Goal: Communication & Community: Answer question/provide support

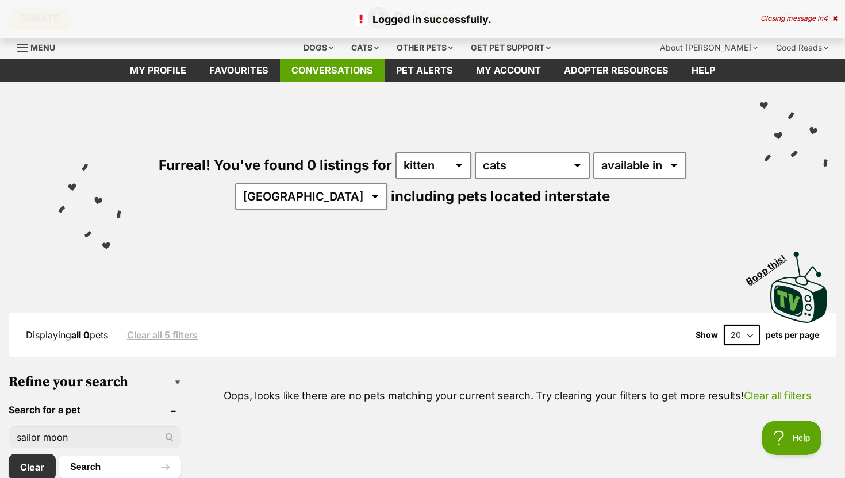
click at [358, 67] on link "Conversations" at bounding box center [332, 70] width 105 height 22
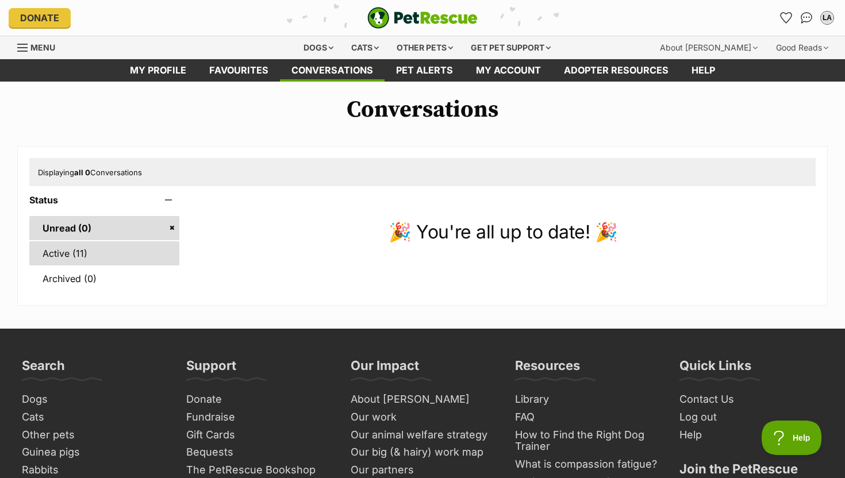
click at [131, 253] on link "Active (11)" at bounding box center [104, 253] width 150 height 24
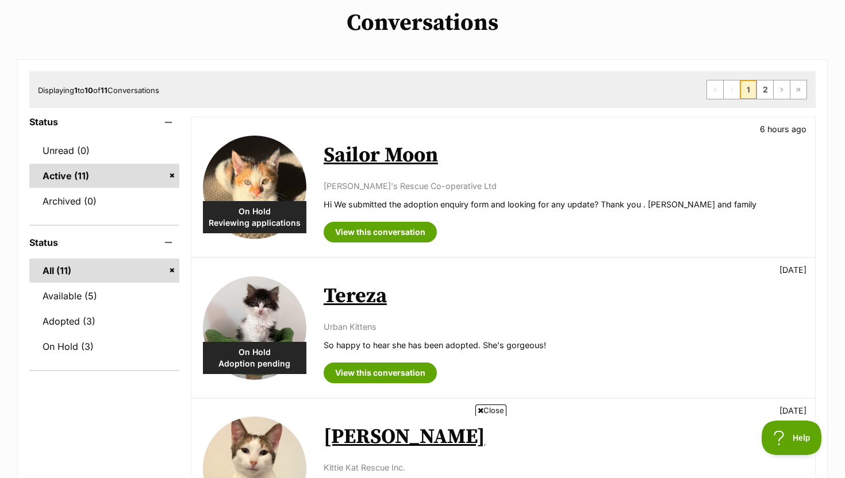
scroll to position [87, 0]
click at [491, 408] on span "Close" at bounding box center [490, 409] width 31 height 11
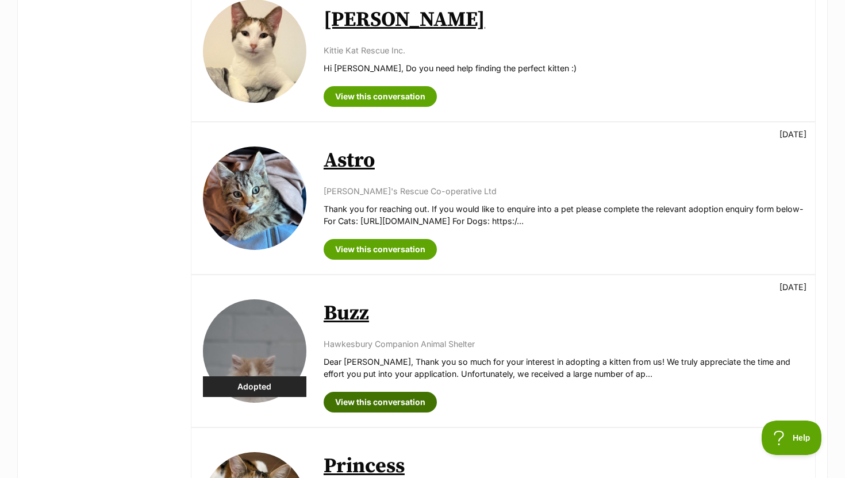
scroll to position [508, 0]
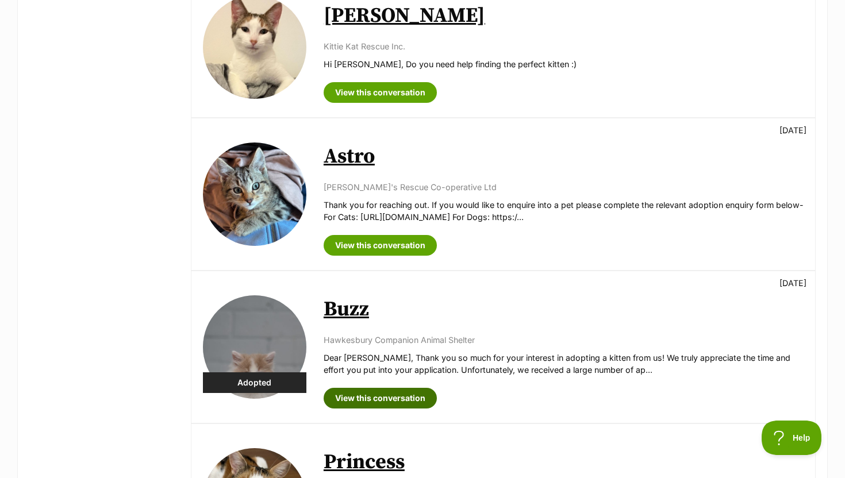
click at [411, 398] on link "View this conversation" at bounding box center [379, 398] width 113 height 21
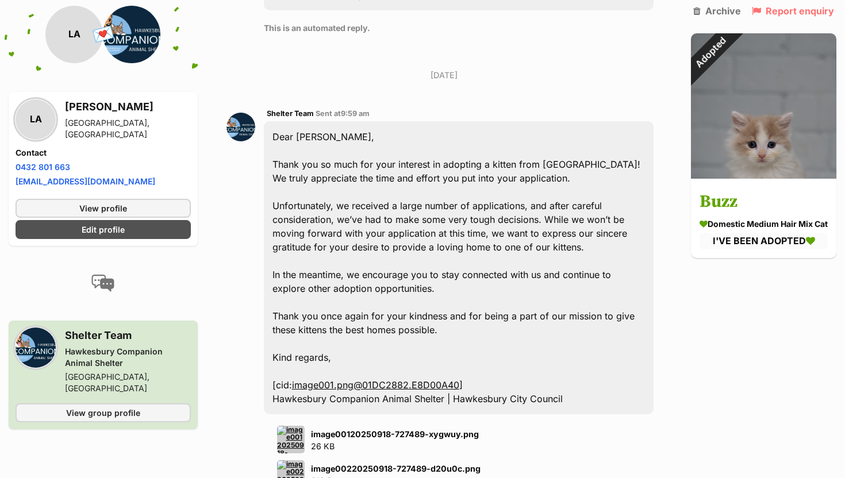
scroll to position [610, 0]
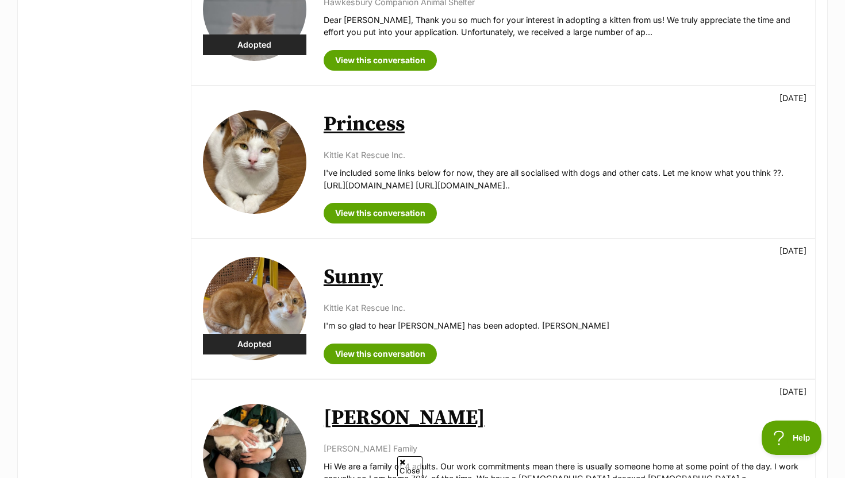
scroll to position [1012, 0]
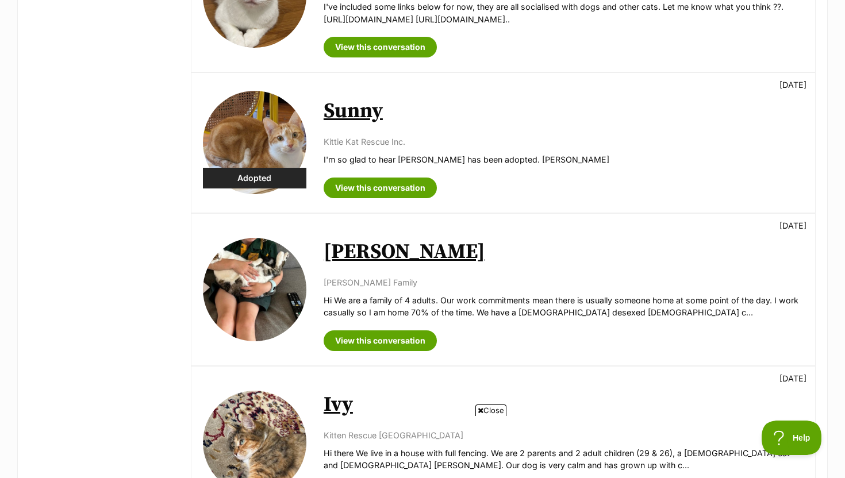
click at [478, 410] on icon at bounding box center [480, 410] width 6 height 7
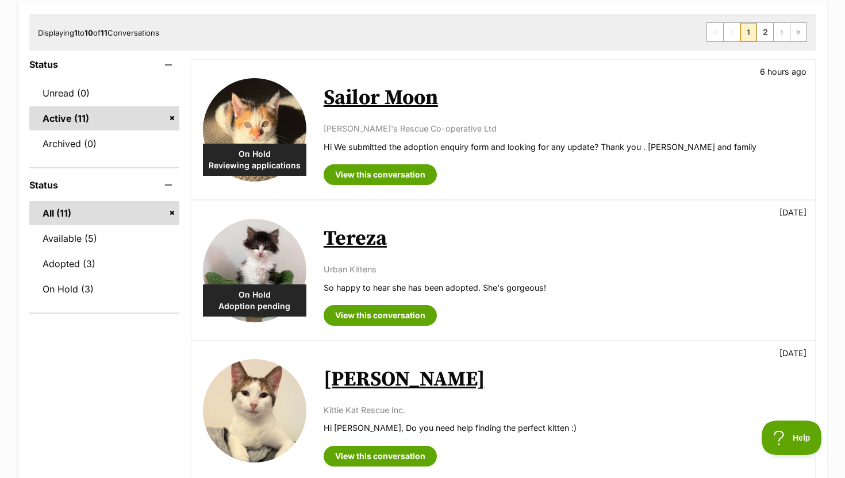
scroll to position [112, 0]
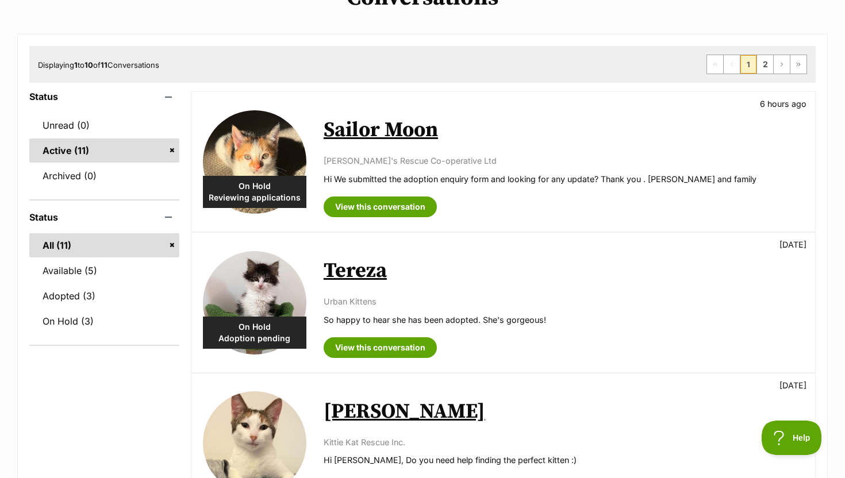
click at [259, 190] on div "On Hold Reviewing applications" at bounding box center [254, 192] width 103 height 32
click at [260, 164] on img at bounding box center [254, 161] width 103 height 103
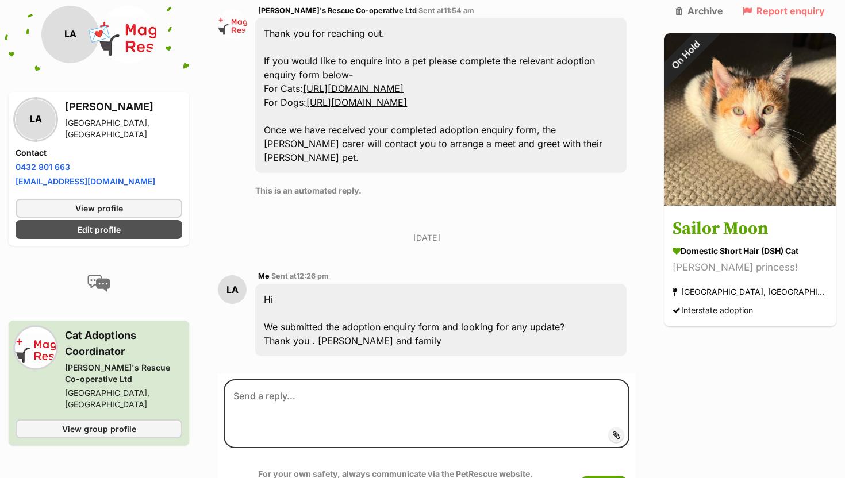
scroll to position [582, 0]
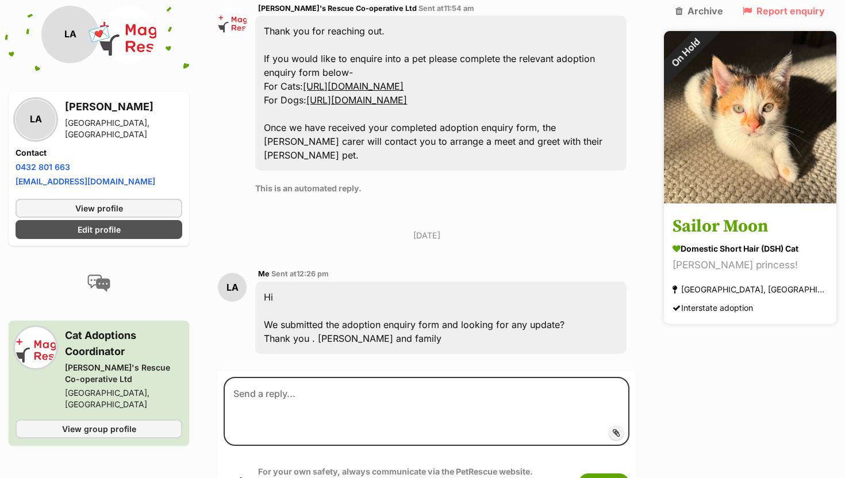
click at [784, 206] on link "Sailor Moon Domestic Short Hair (DSH) Cat Purry princess! Marrickville, NSW Int…" at bounding box center [750, 265] width 172 height 119
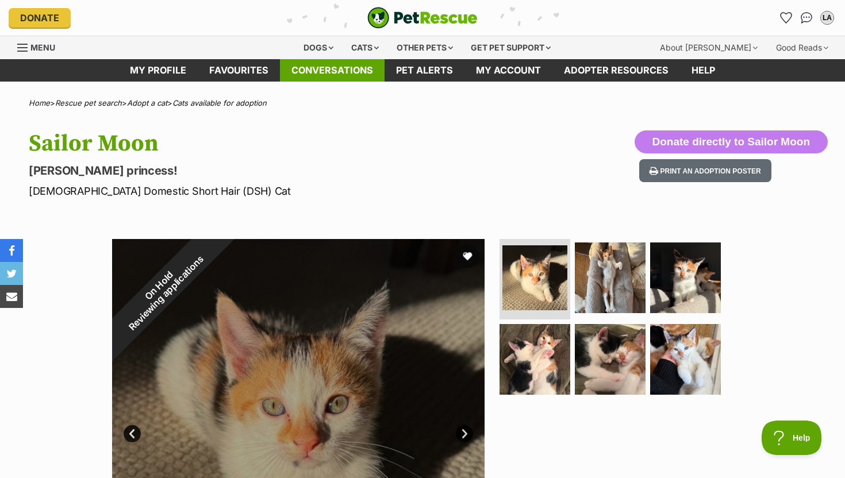
click at [344, 67] on link "Conversations" at bounding box center [332, 70] width 105 height 22
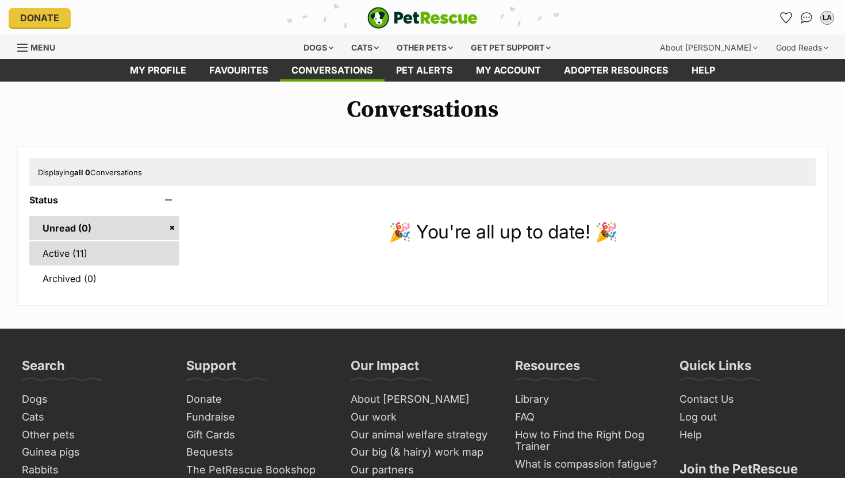
click at [121, 258] on link "Active (11)" at bounding box center [104, 253] width 150 height 24
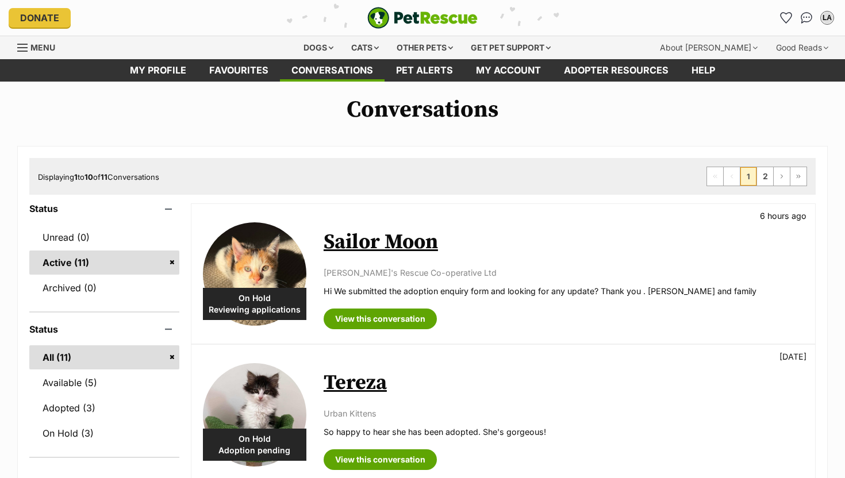
click at [403, 240] on link "Sailor Moon" at bounding box center [380, 242] width 114 height 26
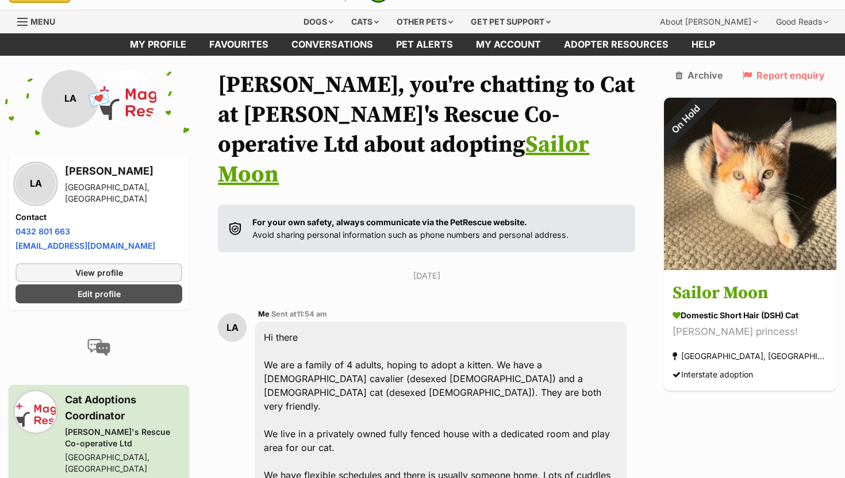
scroll to position [25, 0]
